Goal: Navigation & Orientation: Find specific page/section

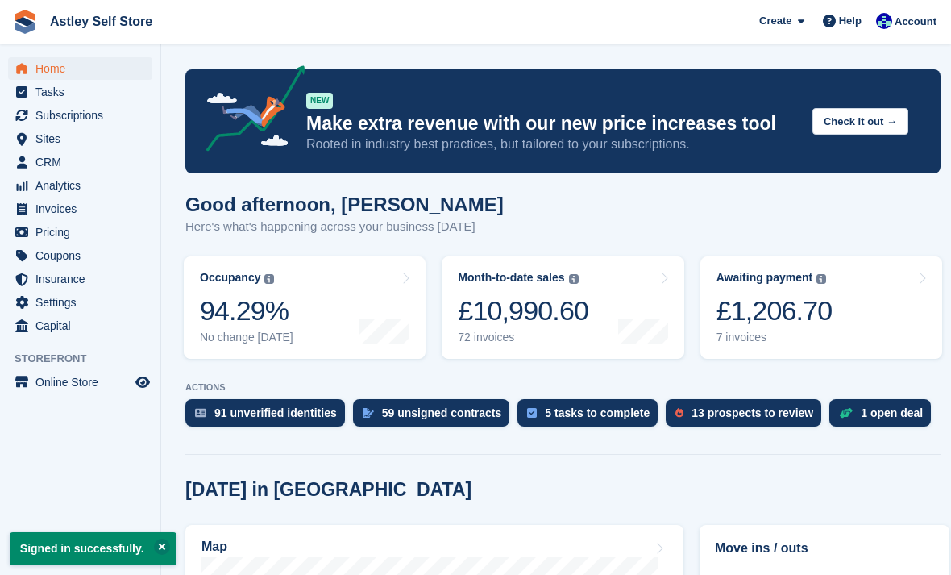
click at [62, 168] on span "CRM" at bounding box center [83, 162] width 97 height 23
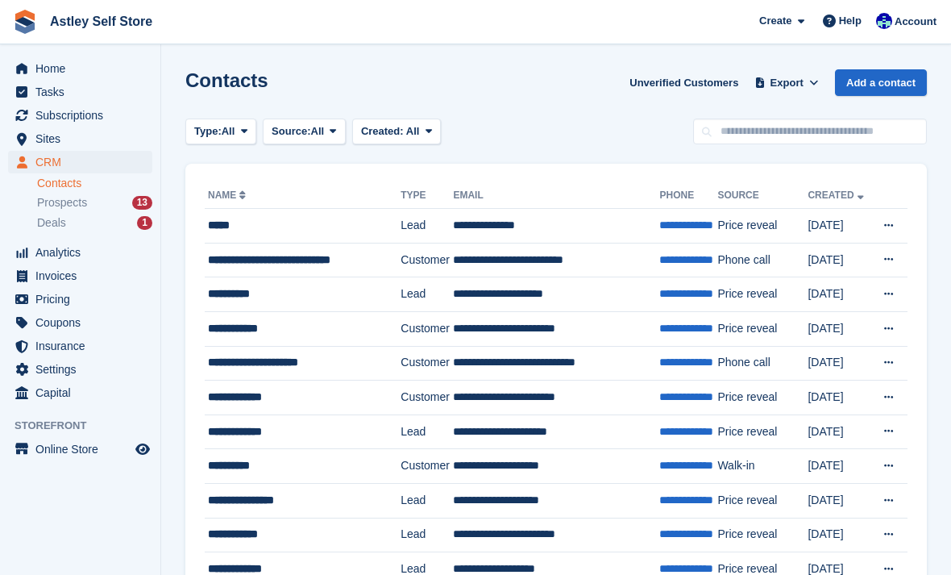
click at [48, 78] on span "Home" at bounding box center [83, 68] width 97 height 23
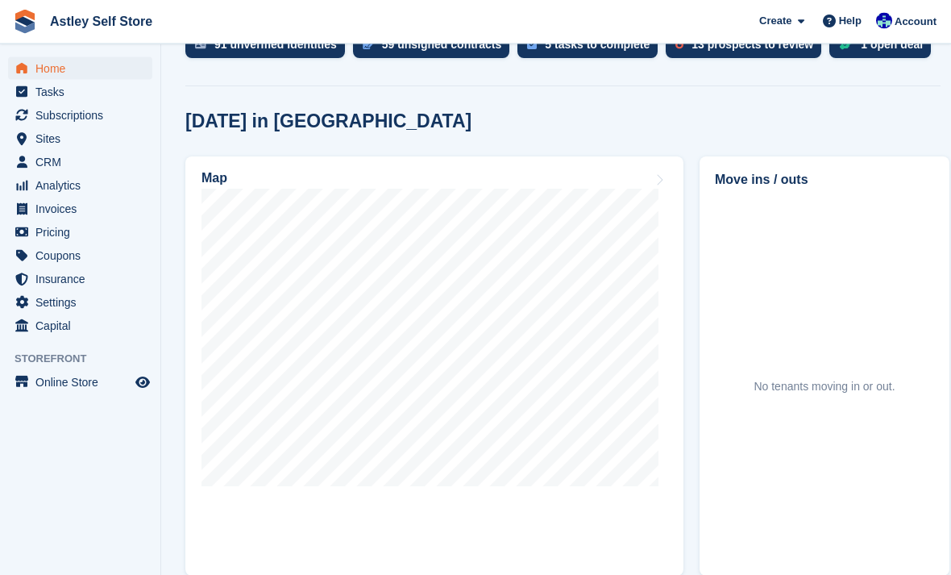
scroll to position [367, 0]
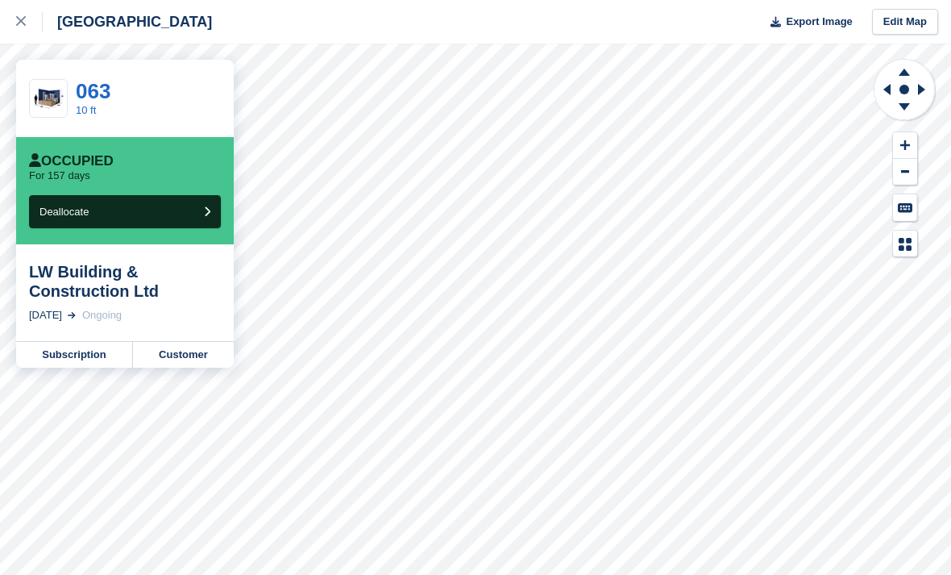
click at [85, 292] on div "LW Building & Construction Ltd" at bounding box center [125, 281] width 192 height 39
